Goal: Find specific fact: Find specific fact

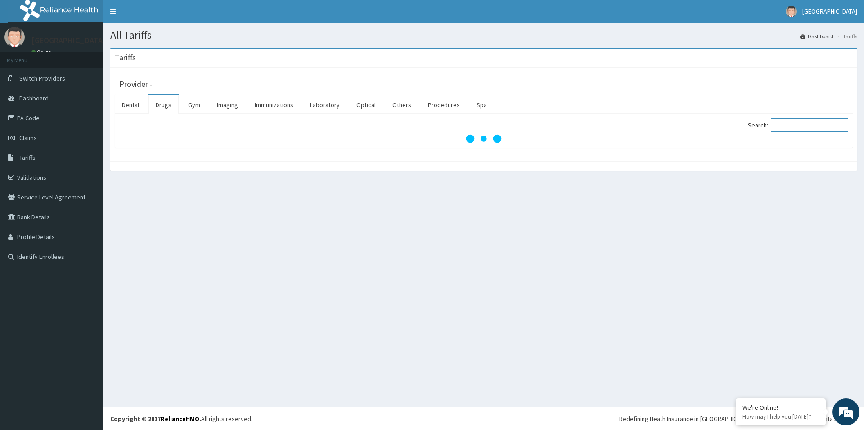
click at [797, 127] on input "Search:" at bounding box center [809, 125] width 77 height 14
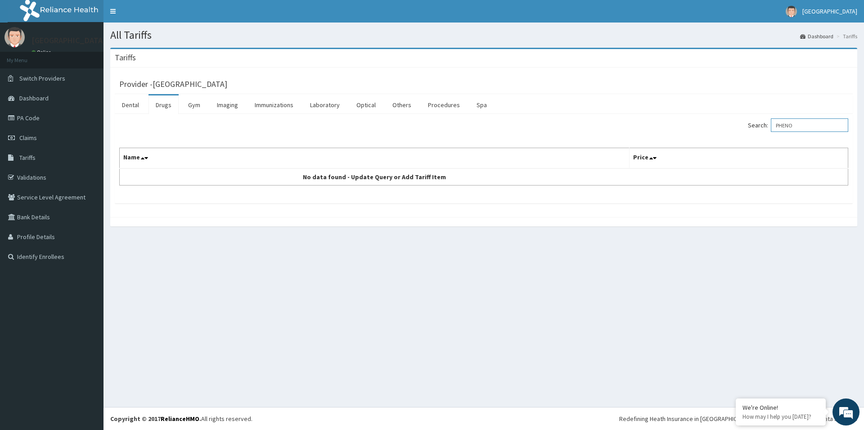
drag, startPoint x: 802, startPoint y: 125, endPoint x: 775, endPoint y: 127, distance: 28.0
click at [775, 127] on input "PHENO" at bounding box center [809, 125] width 77 height 14
click at [775, 127] on label "Search: PHENO" at bounding box center [798, 125] width 100 height 14
click at [775, 127] on input "PHENO" at bounding box center [809, 125] width 77 height 14
click at [775, 127] on label "Search: PHENO" at bounding box center [798, 125] width 100 height 14
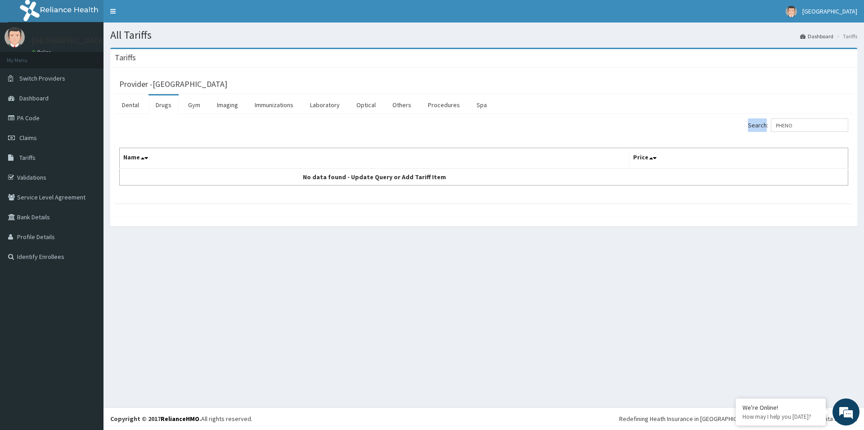
click at [775, 127] on input "PHENO" at bounding box center [809, 125] width 77 height 14
drag, startPoint x: 820, startPoint y: 128, endPoint x: 795, endPoint y: 125, distance: 25.0
click at [799, 125] on input "PHENO" at bounding box center [809, 125] width 77 height 14
drag, startPoint x: 795, startPoint y: 125, endPoint x: 774, endPoint y: 124, distance: 21.2
click at [774, 124] on input "PHENO" at bounding box center [809, 125] width 77 height 14
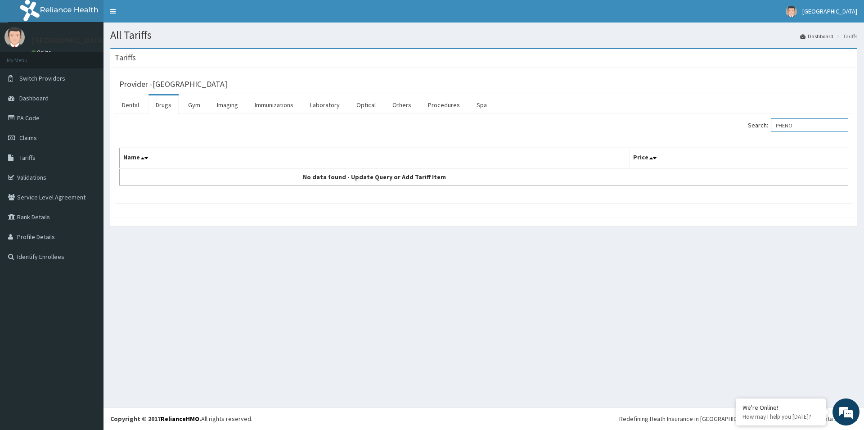
drag, startPoint x: 804, startPoint y: 127, endPoint x: 772, endPoint y: 127, distance: 32.0
click at [772, 127] on input "PHENO" at bounding box center [809, 125] width 77 height 14
click at [808, 127] on input "MGS04" at bounding box center [809, 125] width 77 height 14
drag, startPoint x: 808, startPoint y: 127, endPoint x: 679, endPoint y: 127, distance: 129.6
click at [771, 127] on input "MGS04" at bounding box center [809, 125] width 77 height 14
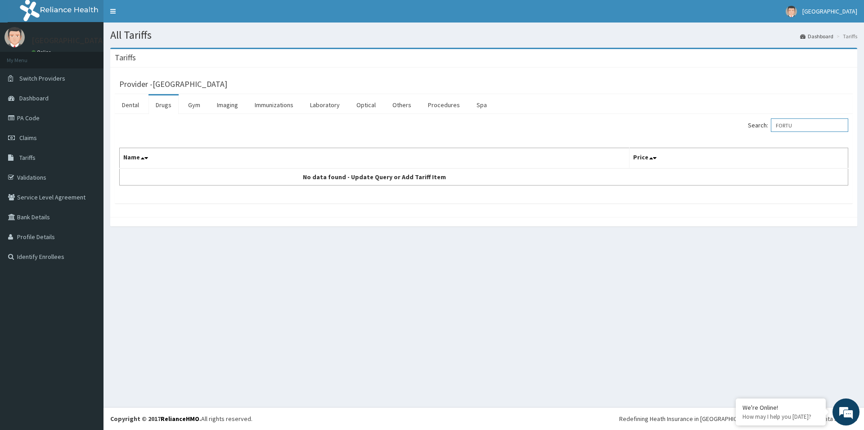
type input "FORTU"
